Goal: Navigation & Orientation: Find specific page/section

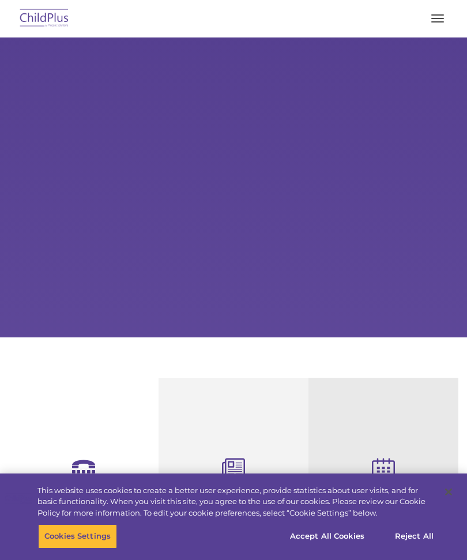
select select "MEDIUM"
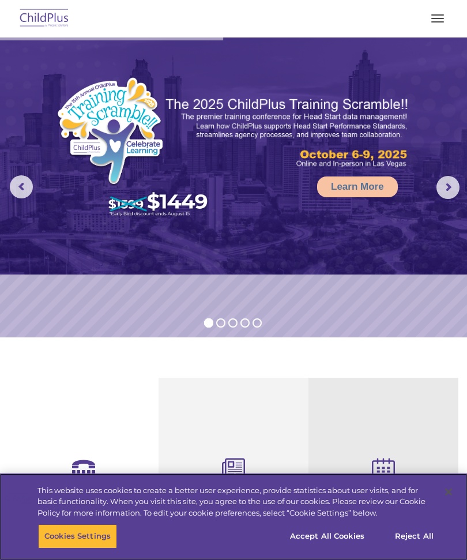
scroll to position [1, 0]
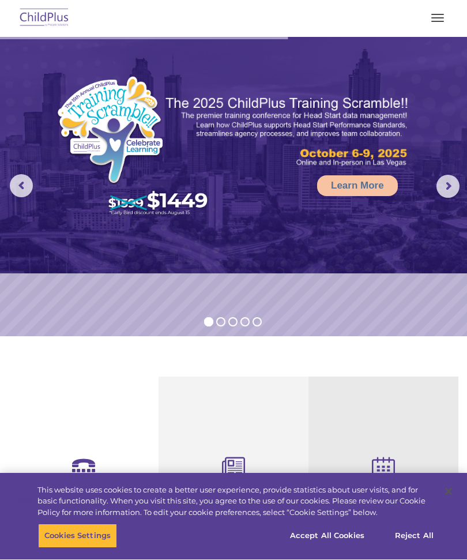
click at [431, 20] on button "button" at bounding box center [437, 18] width 24 height 18
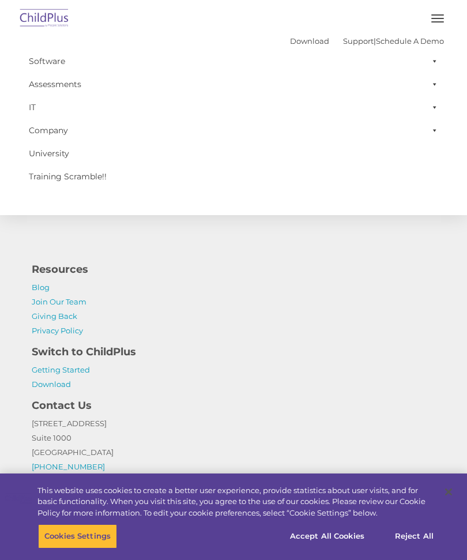
scroll to position [1283, 0]
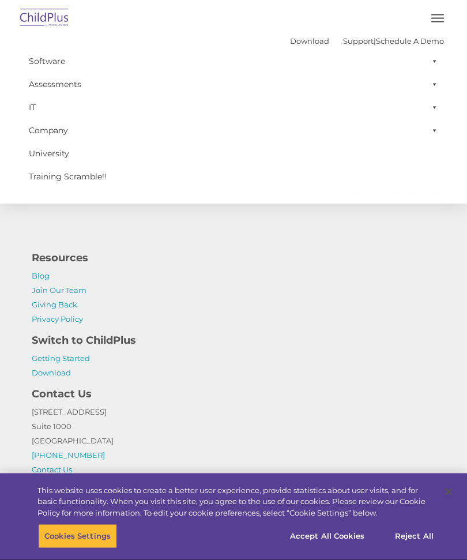
click at [51, 62] on link "Software" at bounding box center [233, 61] width 421 height 23
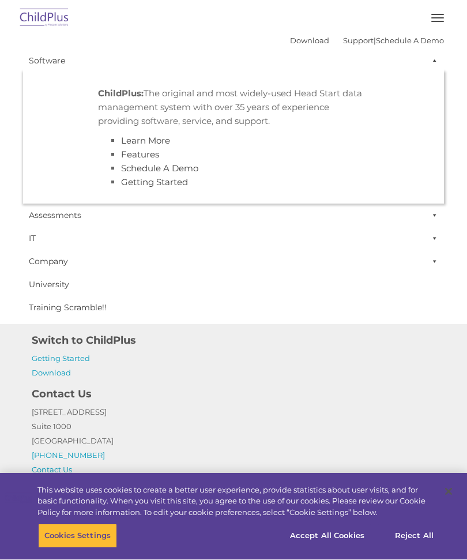
click at [53, 66] on link "Software" at bounding box center [233, 61] width 421 height 23
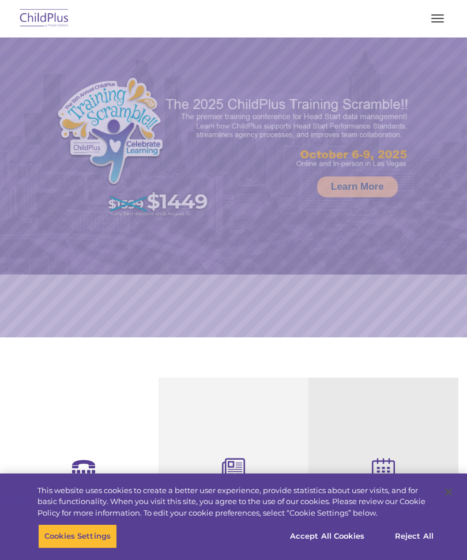
select select "MEDIUM"
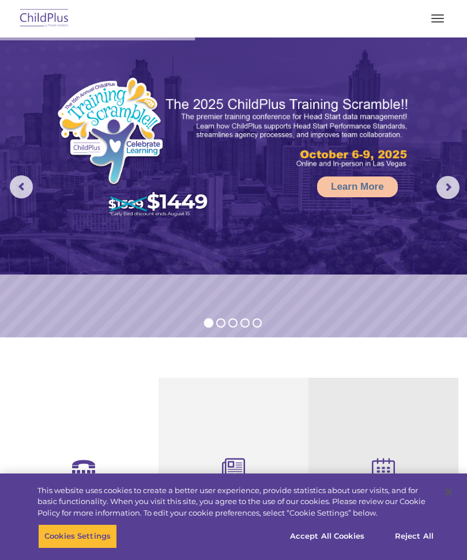
click at [39, 16] on img at bounding box center [44, 18] width 54 height 27
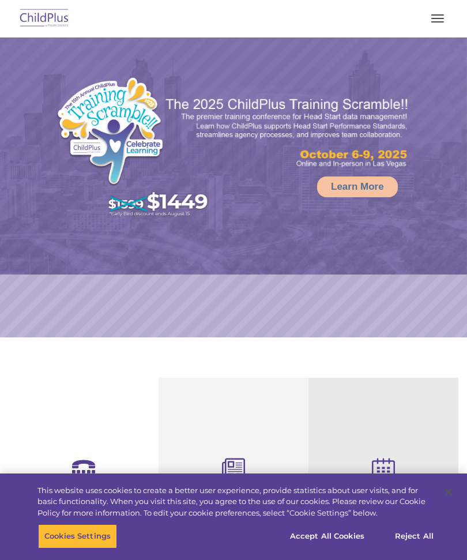
select select "MEDIUM"
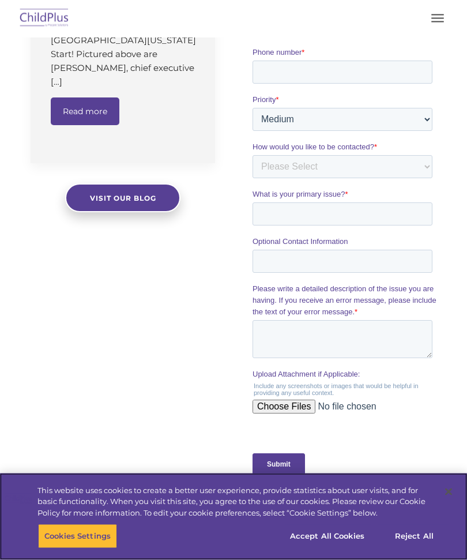
scroll to position [954, 0]
click at [338, 548] on button "Accept All Cookies" at bounding box center [327, 536] width 87 height 24
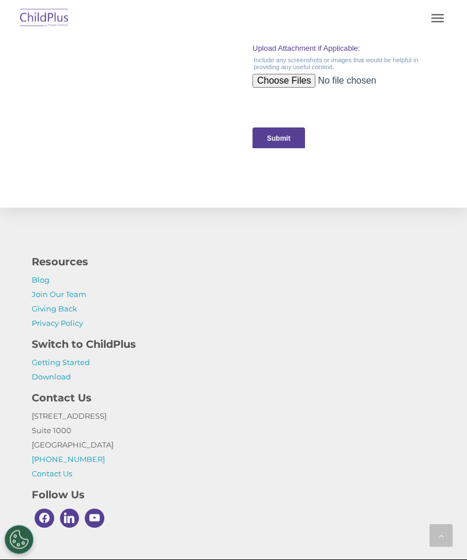
scroll to position [1281, 0]
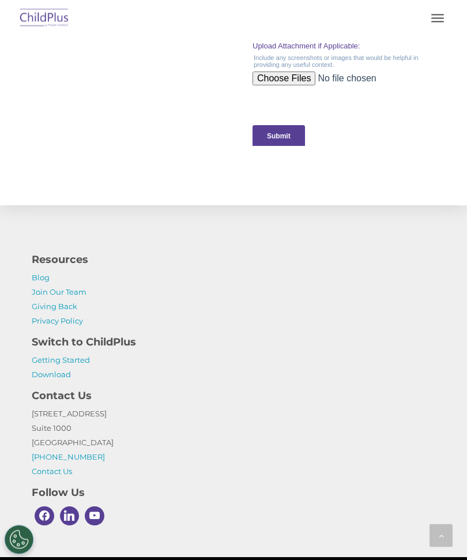
click at [41, 359] on link "Getting Started" at bounding box center [61, 360] width 58 height 9
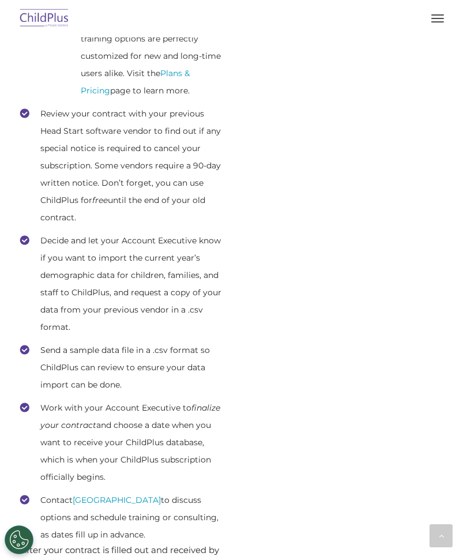
scroll to position [700, 0]
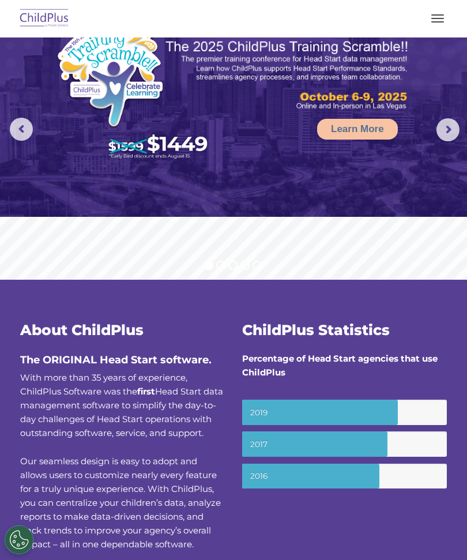
click at [449, 7] on div "Download Support | Schedule A Demo  MENU MENU Software ChildPlus: The original…" at bounding box center [234, 19] width 444 height 28
click at [439, 14] on button "button" at bounding box center [437, 18] width 24 height 18
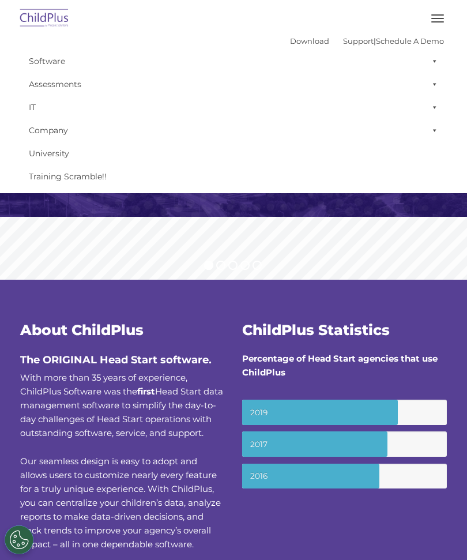
click at [432, 61] on span at bounding box center [433, 61] width 12 height 23
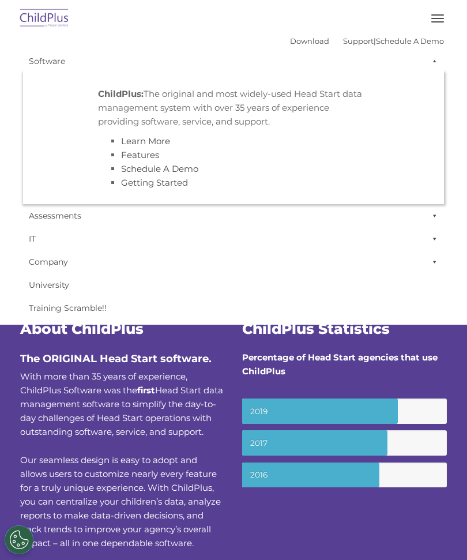
scroll to position [1, 0]
click at [436, 66] on span at bounding box center [433, 61] width 12 height 23
